Goal: Transaction & Acquisition: Purchase product/service

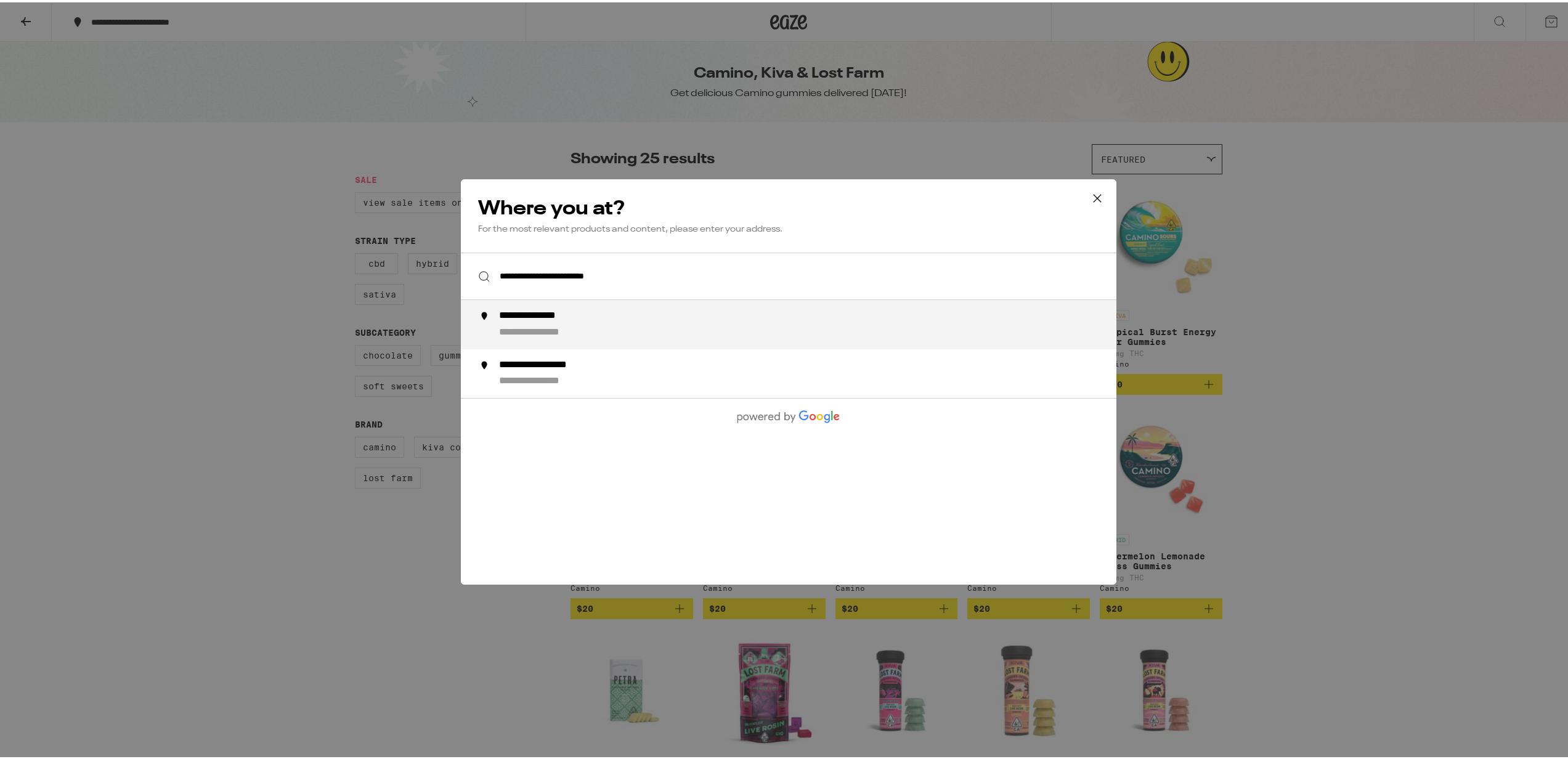
click at [526, 307] on li "**********" at bounding box center [788, 322] width 656 height 50
type input "**********"
